Goal: Check status: Check status

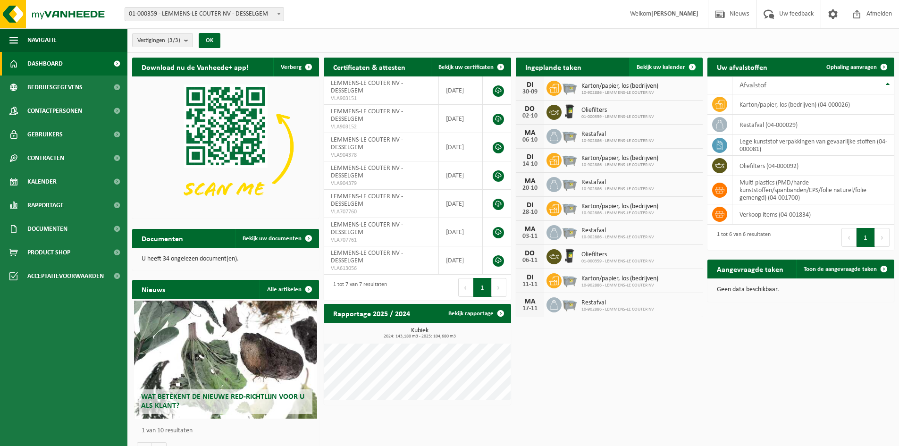
click at [664, 72] on link "Bekijk uw kalender" at bounding box center [665, 67] width 73 height 19
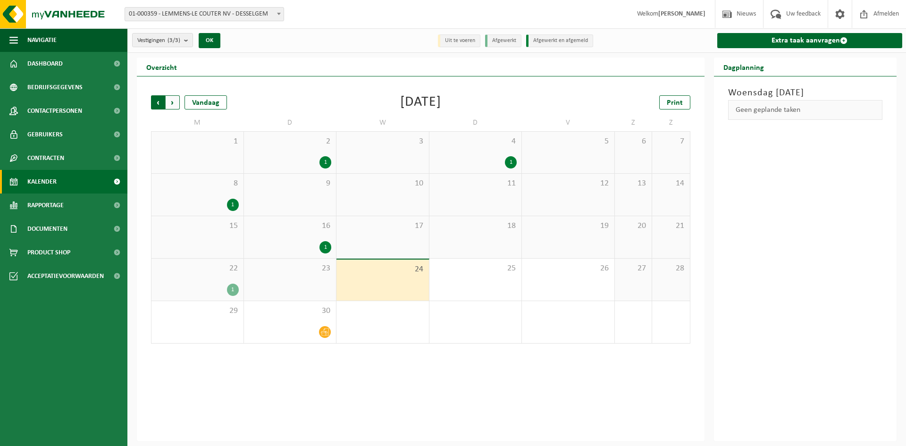
click at [175, 101] on span "Volgende" at bounding box center [173, 102] width 14 height 14
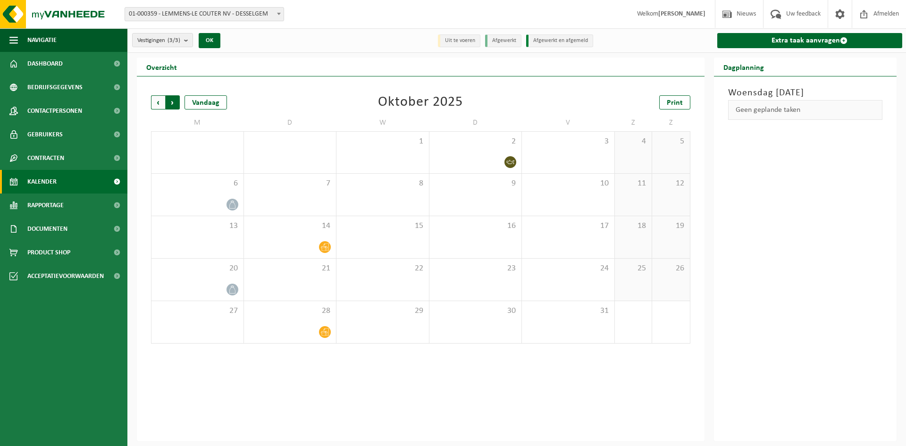
click at [162, 101] on span "Vorige" at bounding box center [158, 102] width 14 height 14
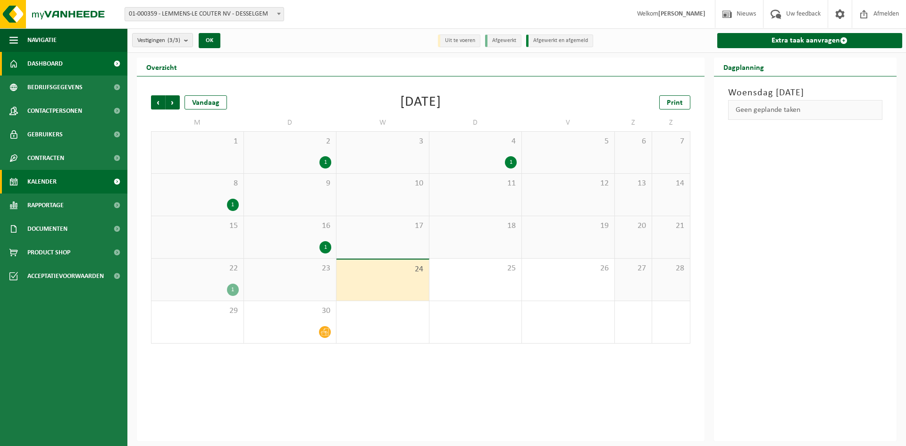
click at [48, 61] on span "Dashboard" at bounding box center [44, 64] width 35 height 24
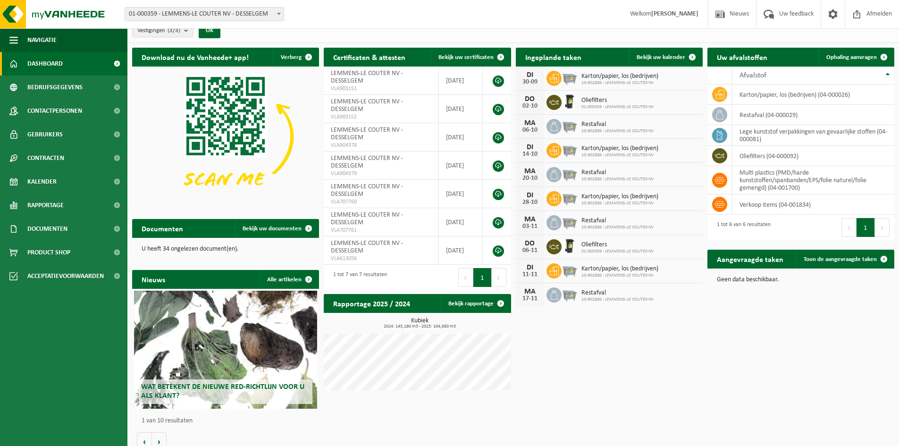
scroll to position [19, 0]
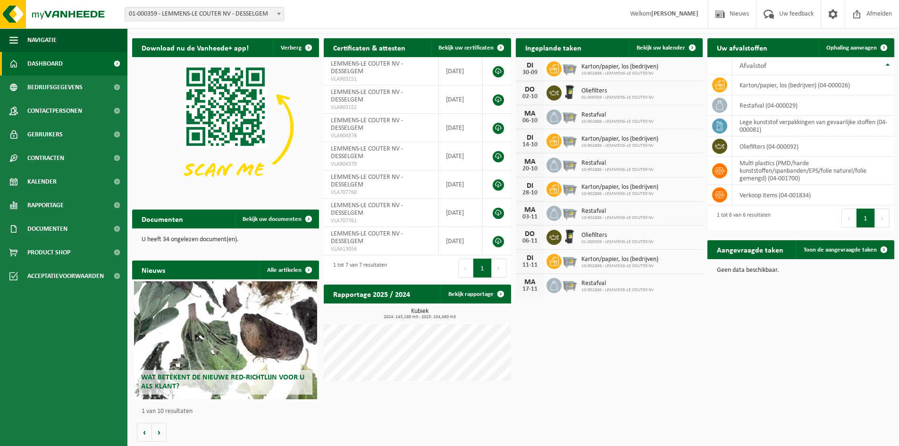
click at [60, 424] on ul "Navigatie Nieuws Uw feedback Afmelden Dashboard Bedrijfsgegevens Contactpersone…" at bounding box center [63, 237] width 127 height 418
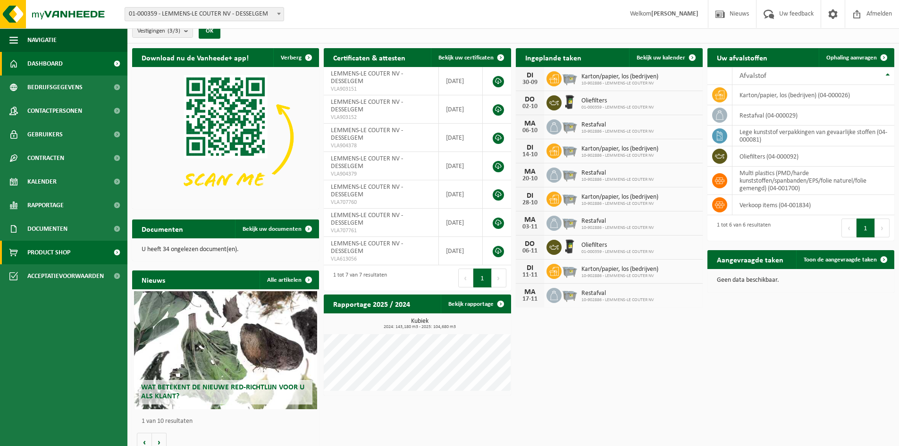
scroll to position [0, 0]
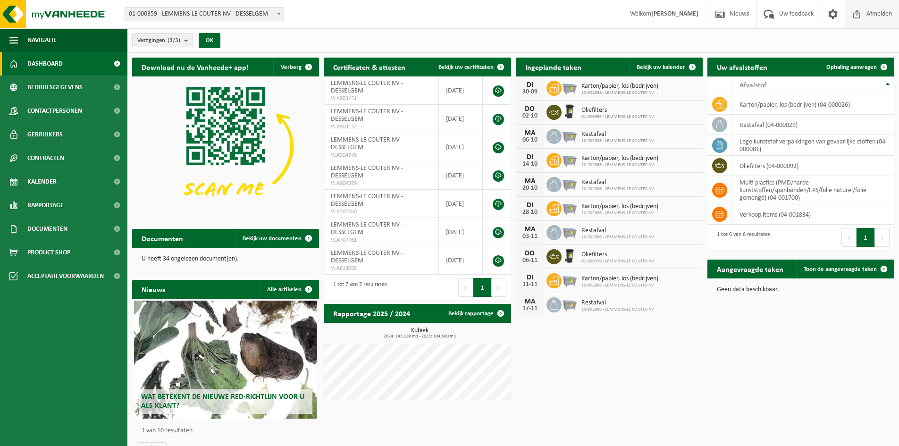
click at [873, 15] on span "Afmelden" at bounding box center [879, 14] width 30 height 28
